Goal: Information Seeking & Learning: Learn about a topic

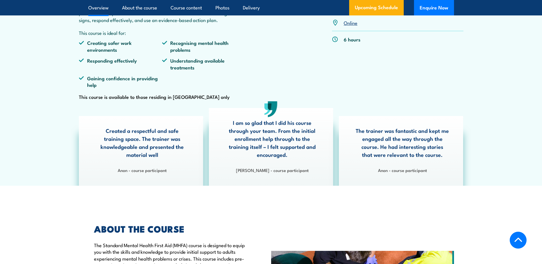
scroll to position [171, 0]
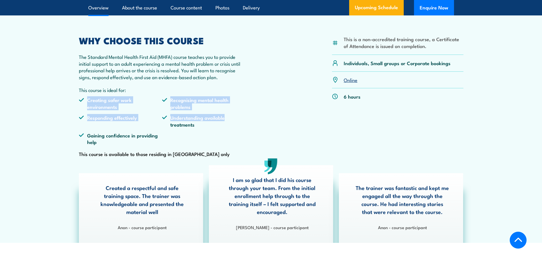
drag, startPoint x: 86, startPoint y: 105, endPoint x: 245, endPoint y: 126, distance: 160.5
click at [245, 126] on ul "Creating safer work environments Recognising mental health problems Responding …" at bounding box center [162, 123] width 167 height 53
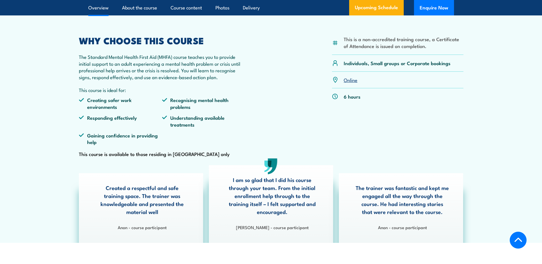
drag, startPoint x: 245, startPoint y: 126, endPoint x: 231, endPoint y: 131, distance: 14.7
click at [232, 128] on li "Understanding available treatments" at bounding box center [203, 120] width 83 height 13
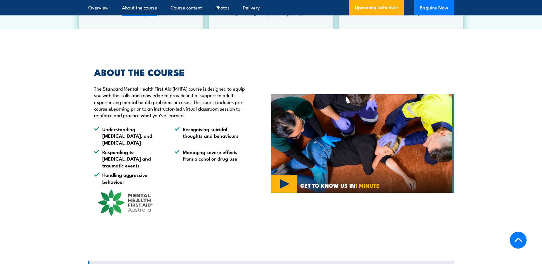
scroll to position [429, 0]
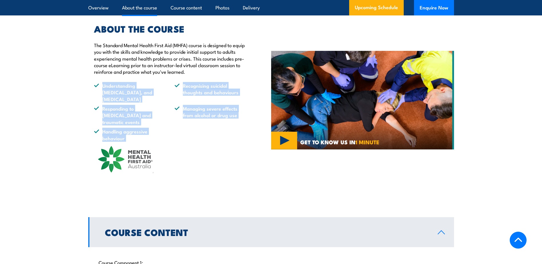
drag, startPoint x: 124, startPoint y: 93, endPoint x: 317, endPoint y: 101, distance: 193.9
click at [317, 101] on article "ABOUT THE COURSE The Standard Mental Health First Aid (MHFA) course is designed…" at bounding box center [271, 100] width 366 height 180
click at [135, 133] on li "Handling aggressive behaviour" at bounding box center [129, 134] width 70 height 13
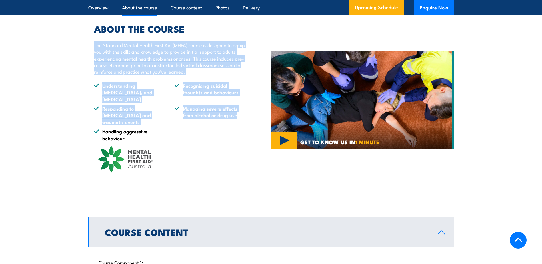
drag, startPoint x: 85, startPoint y: 51, endPoint x: 239, endPoint y: 128, distance: 171.8
click at [239, 128] on section "ABOUT THE COURSE The Standard Mental Health First Aid (MHFA) course is designed…" at bounding box center [271, 100] width 542 height 180
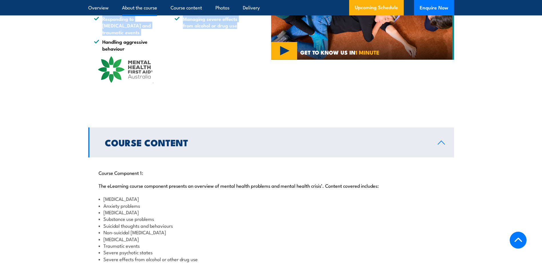
scroll to position [600, 0]
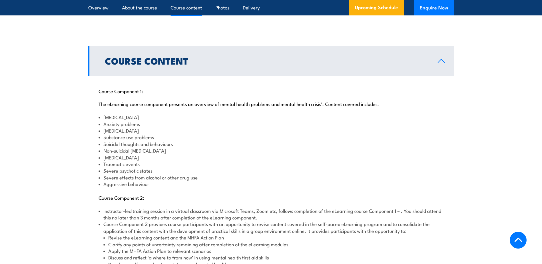
click at [214, 58] on link "Course Content" at bounding box center [271, 61] width 366 height 30
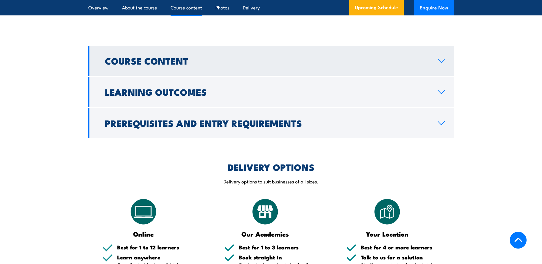
click at [215, 58] on h2 "Course Content" at bounding box center [267, 61] width 324 height 8
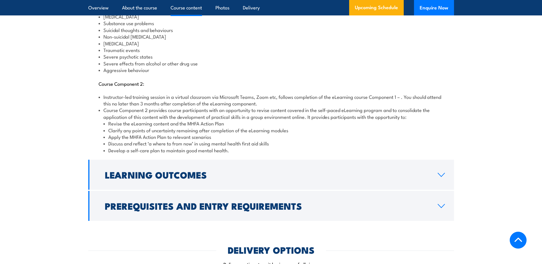
scroll to position [714, 0]
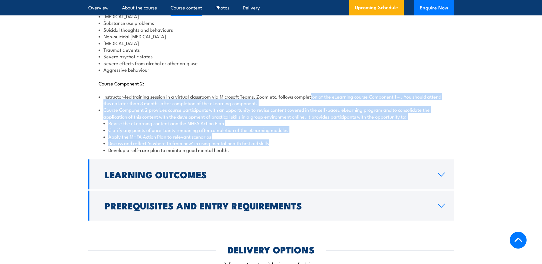
drag, startPoint x: 312, startPoint y: 84, endPoint x: 277, endPoint y: 136, distance: 62.9
click at [277, 136] on div "Course Component 1: The eLearning course component presents an overview of ment…" at bounding box center [271, 59] width 366 height 197
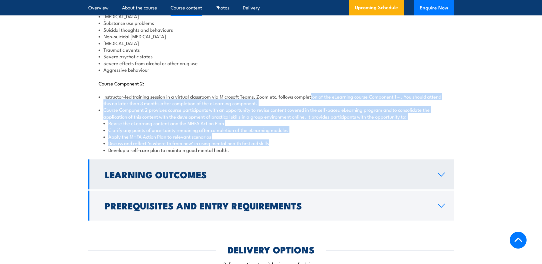
click at [212, 170] on h2 "Learning Outcomes" at bounding box center [267, 174] width 324 height 8
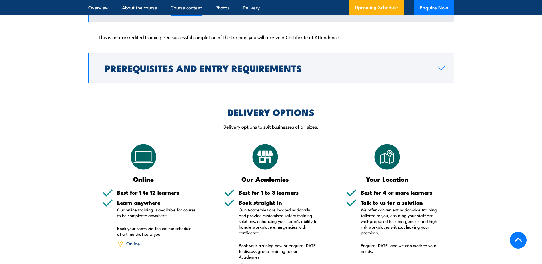
scroll to position [613, 0]
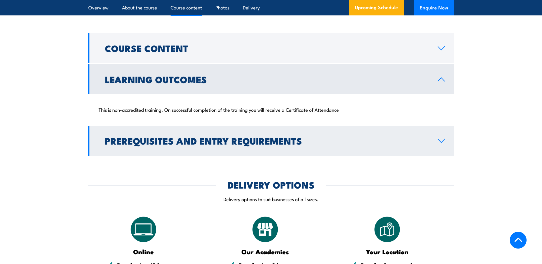
click at [249, 126] on link "Prerequisites and Entry Requirements" at bounding box center [271, 141] width 366 height 30
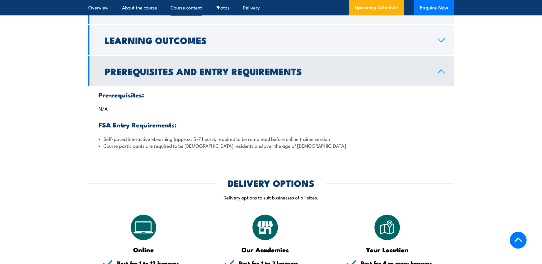
scroll to position [641, 0]
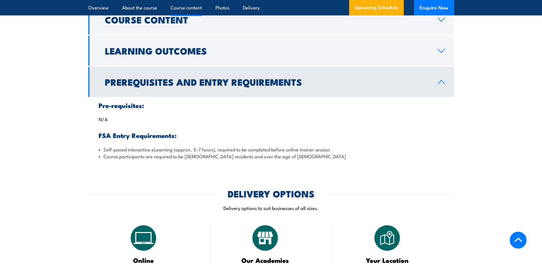
click at [251, 78] on h2 "Prerequisites and Entry Requirements" at bounding box center [267, 82] width 324 height 8
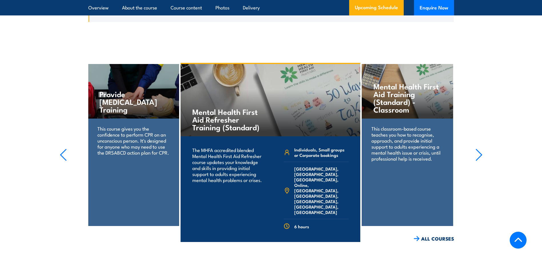
scroll to position [1156, 0]
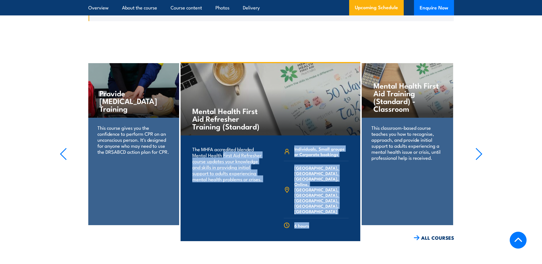
drag, startPoint x: 223, startPoint y: 143, endPoint x: 311, endPoint y: 207, distance: 108.4
click at [311, 207] on div "The MHFA accredited blended Mental Health First Aid Refresher course updates yo…" at bounding box center [271, 195] width 180 height 121
click at [235, 205] on div "The MHFA accredited blended Mental Health First Aid Refresher course updates yo…" at bounding box center [271, 195] width 180 height 121
click at [323, 243] on link "COURSE DETAILS" at bounding box center [332, 250] width 57 height 15
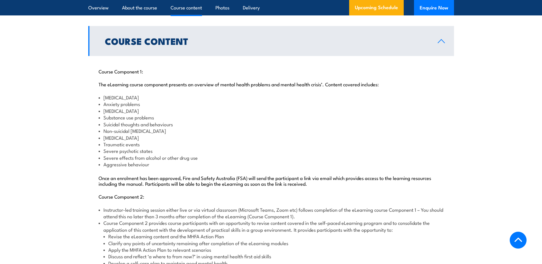
scroll to position [514, 0]
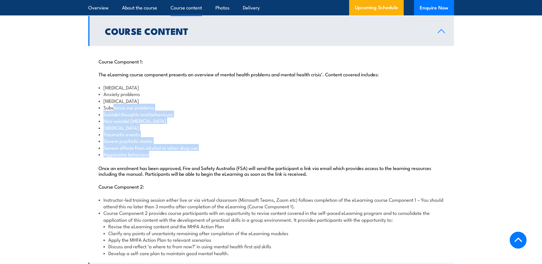
drag, startPoint x: 113, startPoint y: 121, endPoint x: 179, endPoint y: 169, distance: 80.8
click at [179, 157] on ul "Depression Anxiety problems Psychosis Substance use problems Suicidal thoughts …" at bounding box center [271, 120] width 345 height 73
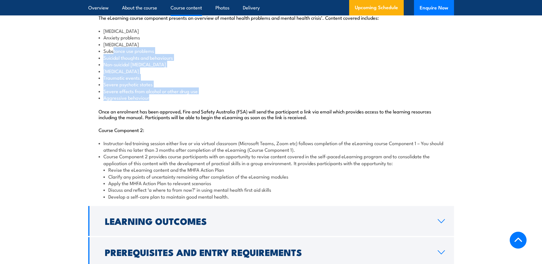
scroll to position [572, 0]
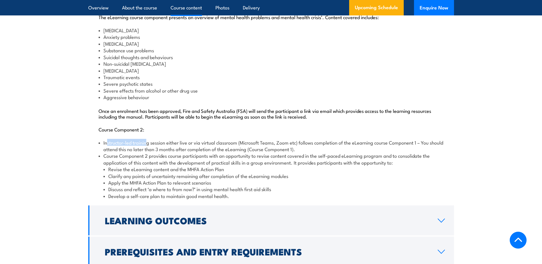
drag, startPoint x: 107, startPoint y: 154, endPoint x: 147, endPoint y: 153, distance: 40.6
click at [147, 153] on li "Instructor-led training session either live or via virtual classroom (Microsoft…" at bounding box center [271, 145] width 345 height 13
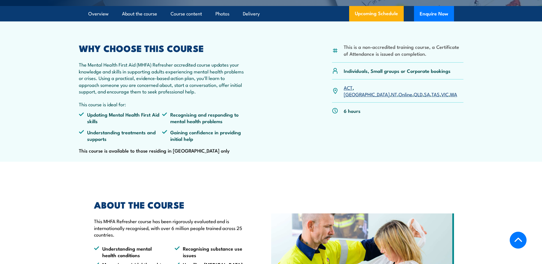
scroll to position [114, 0]
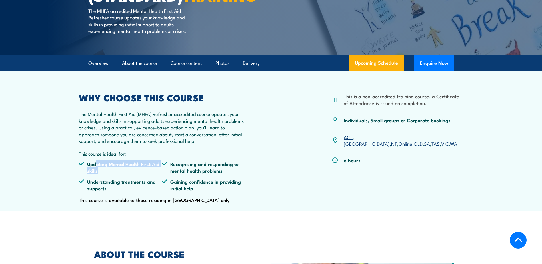
drag, startPoint x: 96, startPoint y: 178, endPoint x: 148, endPoint y: 186, distance: 52.6
click at [148, 174] on li "Updating Mental Health First Aid skills" at bounding box center [120, 167] width 83 height 13
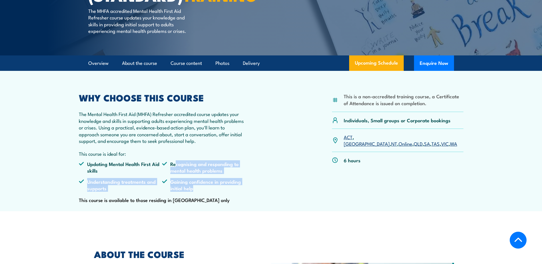
drag, startPoint x: 148, startPoint y: 186, endPoint x: 202, endPoint y: 209, distance: 58.8
click at [202, 204] on div "WHY CHOOSE THIS COURSE The Mental Health First Aid (MHFA) Refresher accredited …" at bounding box center [162, 148] width 167 height 111
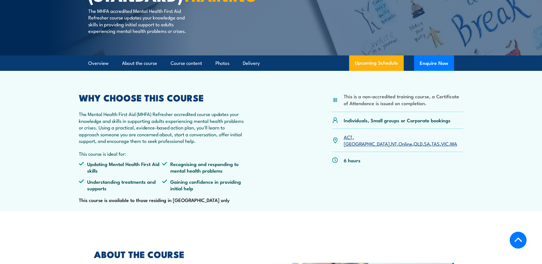
drag, startPoint x: 202, startPoint y: 209, endPoint x: 221, endPoint y: 211, distance: 18.9
click at [221, 204] on div "WHY CHOOSE THIS COURSE The Mental Health First Aid (MHFA) Refresher accredited …" at bounding box center [162, 148] width 167 height 111
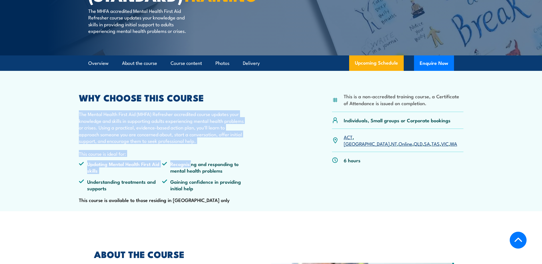
drag, startPoint x: 74, startPoint y: 115, endPoint x: 192, endPoint y: 179, distance: 134.5
click at [192, 179] on article "This is a non-accredited training course, a Certificate of Attendance is issued…" at bounding box center [271, 141] width 400 height 140
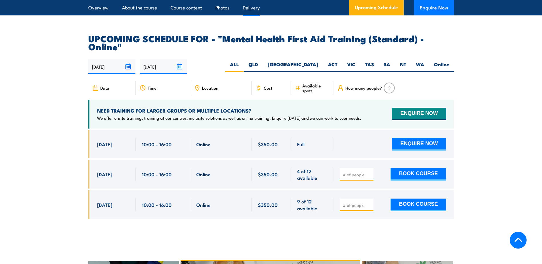
scroll to position [1156, 0]
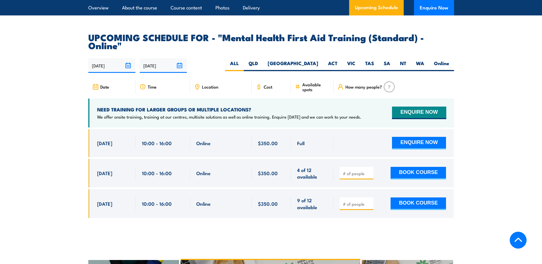
click at [110, 33] on h2 "UPCOMING SCHEDULE FOR - "Mental Health First Aid Training (Standard) - Online"" at bounding box center [271, 41] width 366 height 16
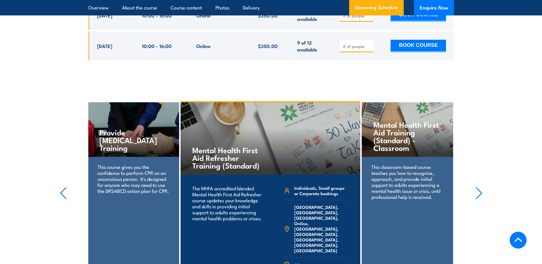
scroll to position [1327, 0]
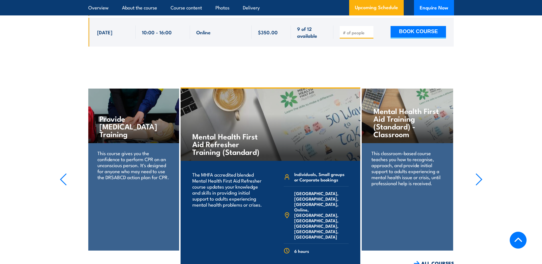
click at [393, 143] on div "This classroom-based course teaches you how to recognise, approach, and provide…" at bounding box center [407, 171] width 91 height 57
click at [476, 173] on icon "button" at bounding box center [478, 179] width 7 height 13
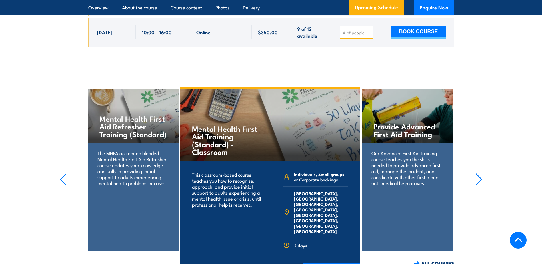
click at [476, 173] on icon "button" at bounding box center [478, 179] width 7 height 13
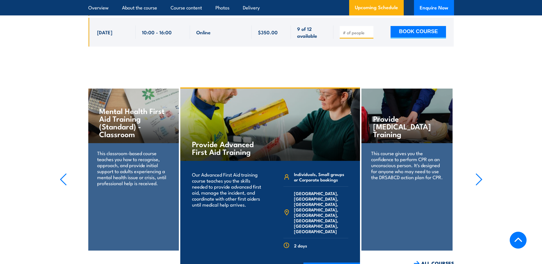
click at [476, 173] on icon "button" at bounding box center [478, 179] width 7 height 13
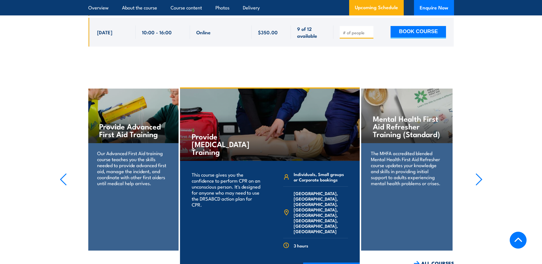
click at [476, 173] on icon "button" at bounding box center [478, 179] width 7 height 13
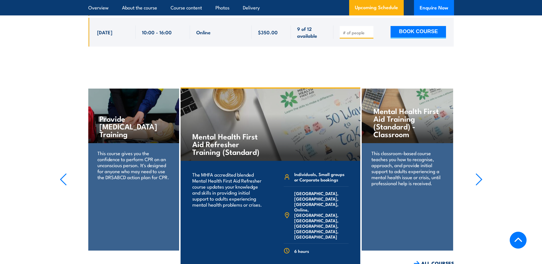
drag, startPoint x: 476, startPoint y: 165, endPoint x: 441, endPoint y: 144, distance: 40.6
click at [474, 161] on section "Mental Health First Aid Training (Standard) - Classroom This classroom-based co…" at bounding box center [271, 176] width 542 height 179
